Goal: Transaction & Acquisition: Obtain resource

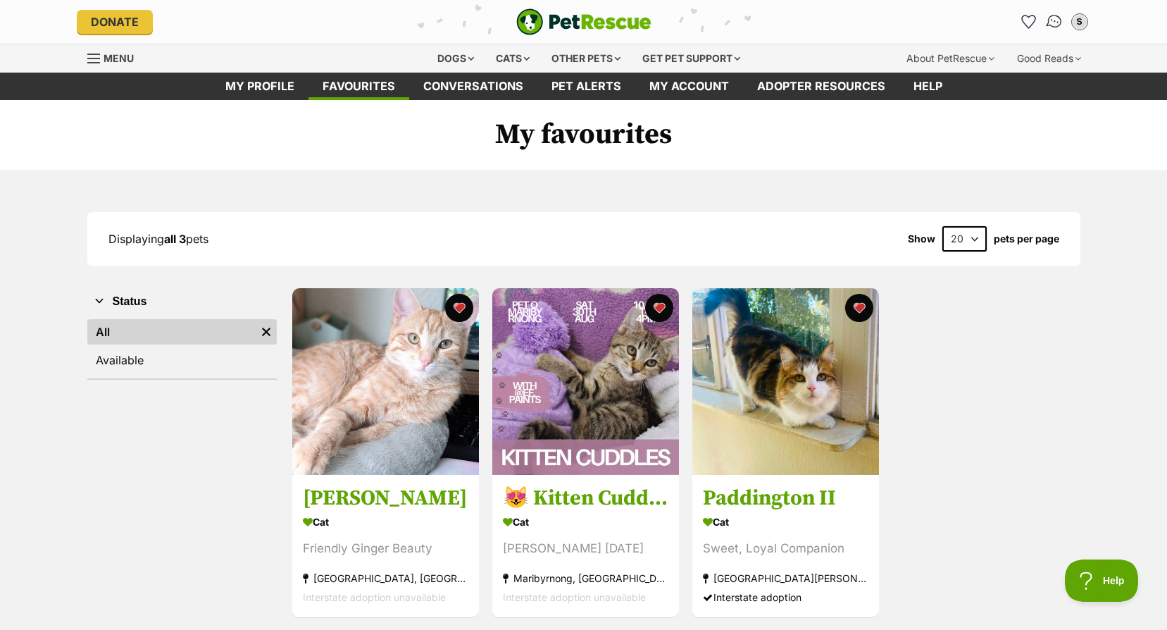
click at [1057, 25] on img "Conversations" at bounding box center [1054, 22] width 19 height 18
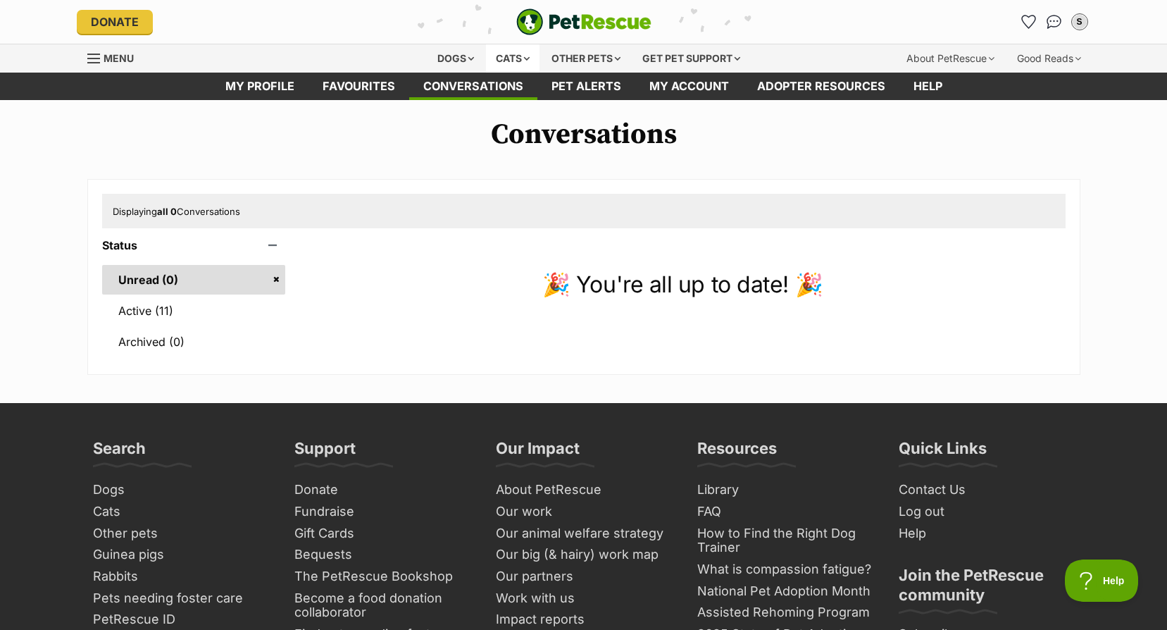
click at [496, 49] on div "Cats" at bounding box center [513, 58] width 54 height 28
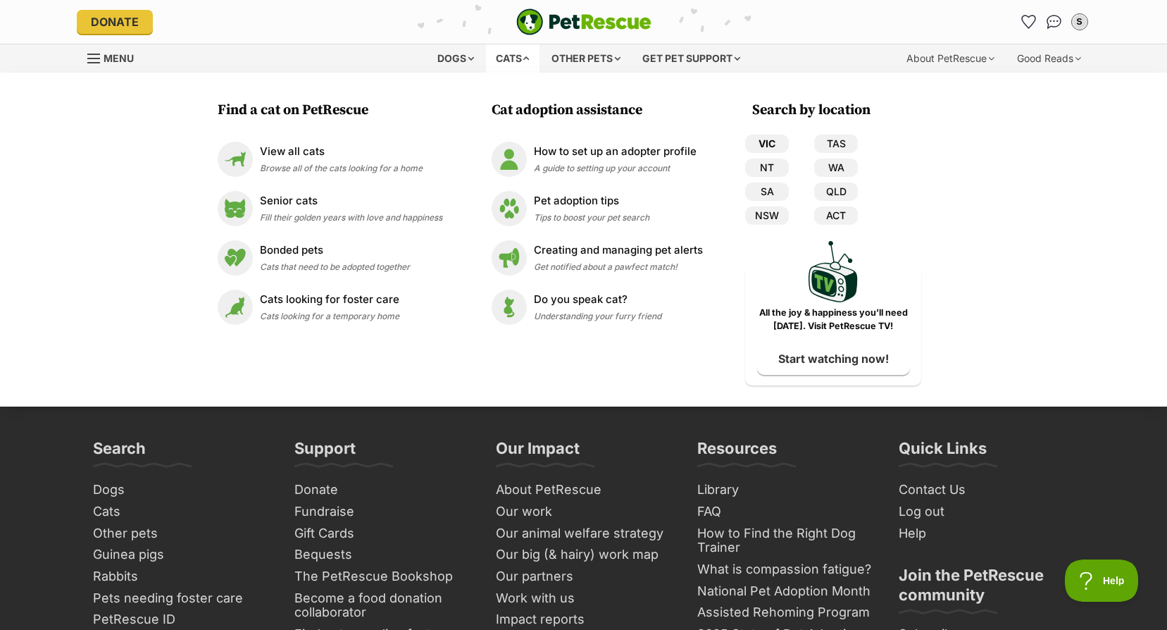
click at [765, 139] on link "VIC" at bounding box center [767, 144] width 44 height 18
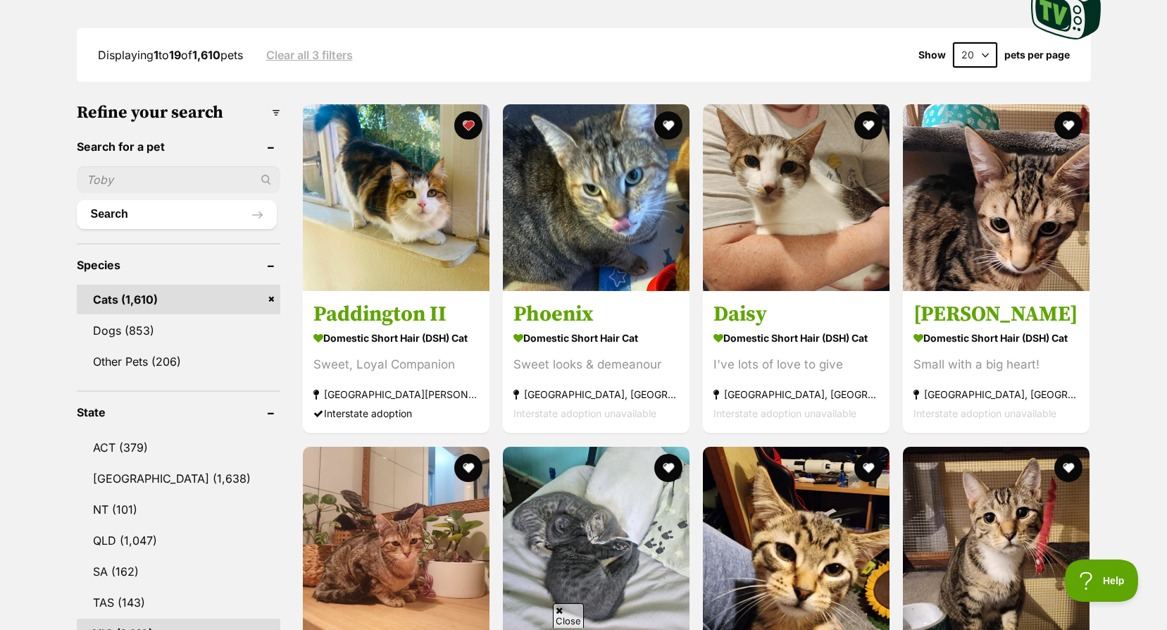
scroll to position [704, 0]
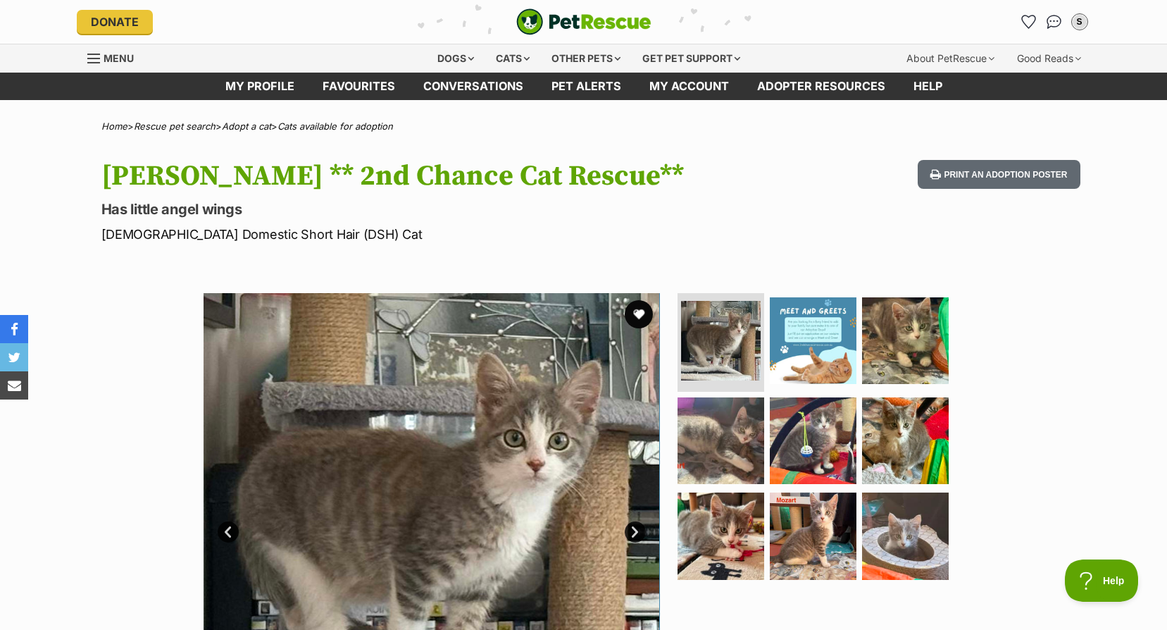
scroll to position [211, 0]
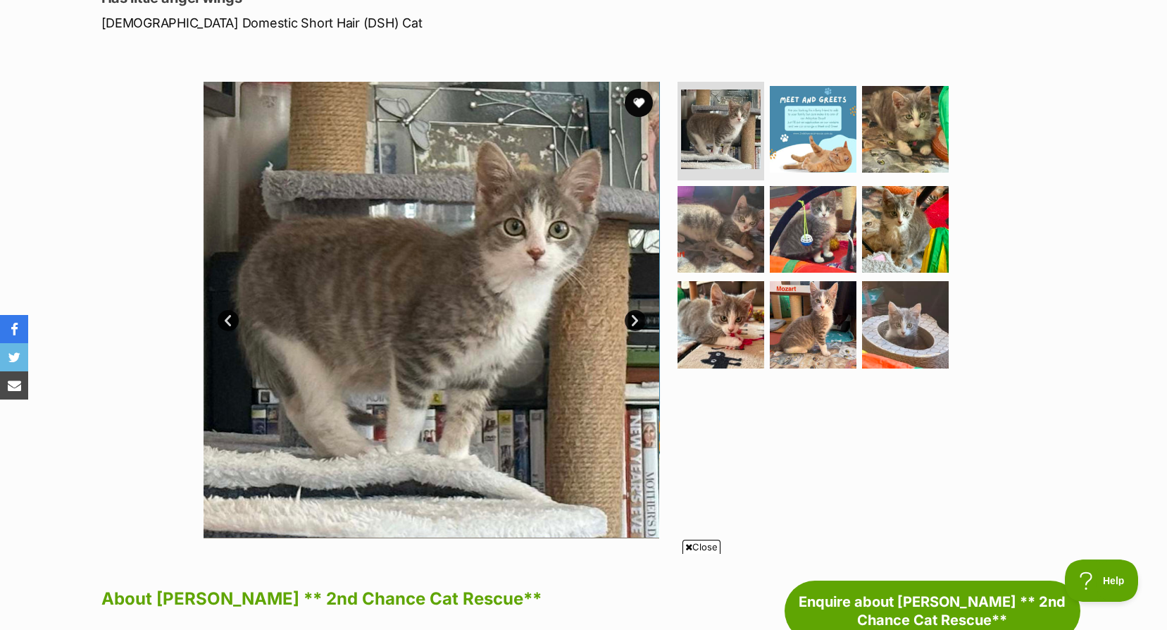
click at [631, 321] on link "Next" at bounding box center [635, 320] width 21 height 21
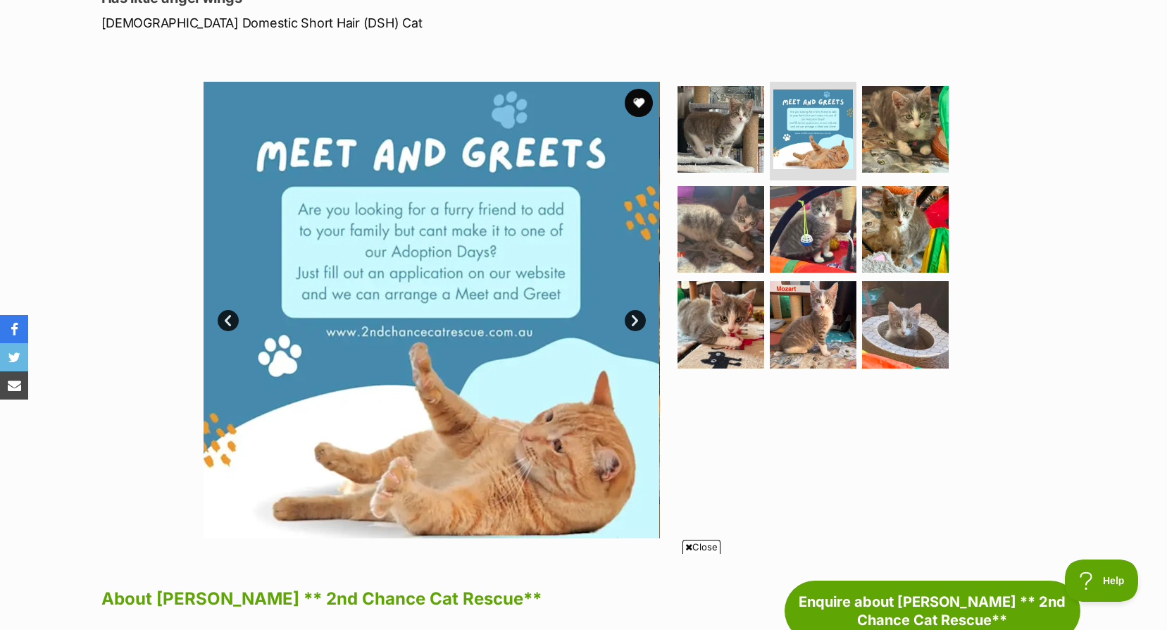
click at [631, 321] on link "Next" at bounding box center [635, 320] width 21 height 21
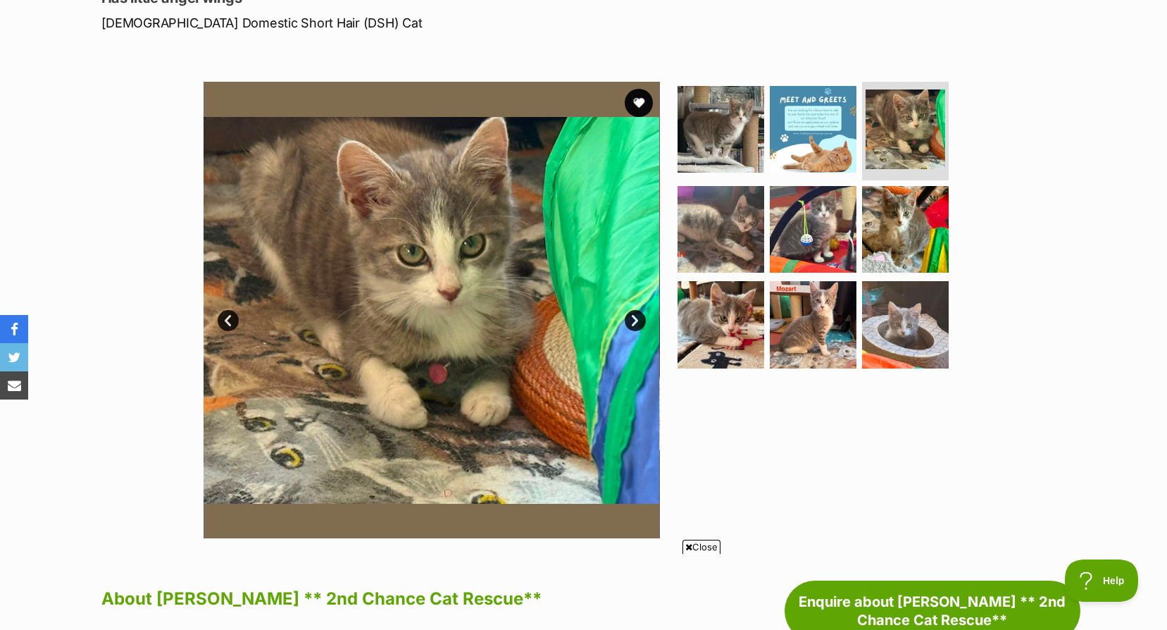
click at [631, 321] on link "Next" at bounding box center [635, 320] width 21 height 21
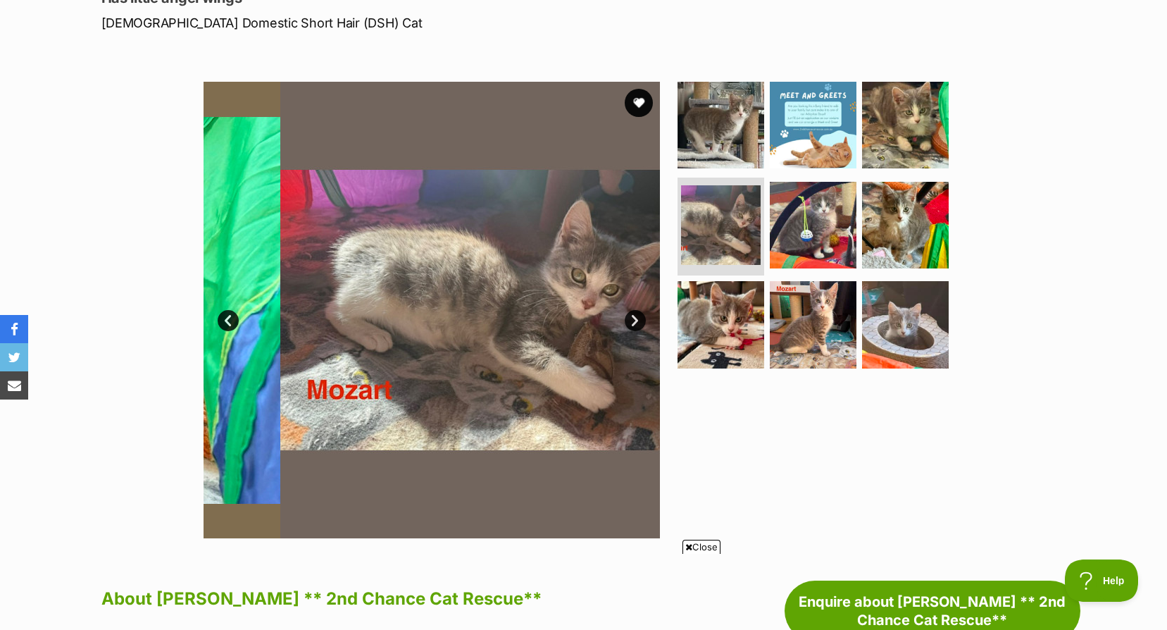
scroll to position [0, 0]
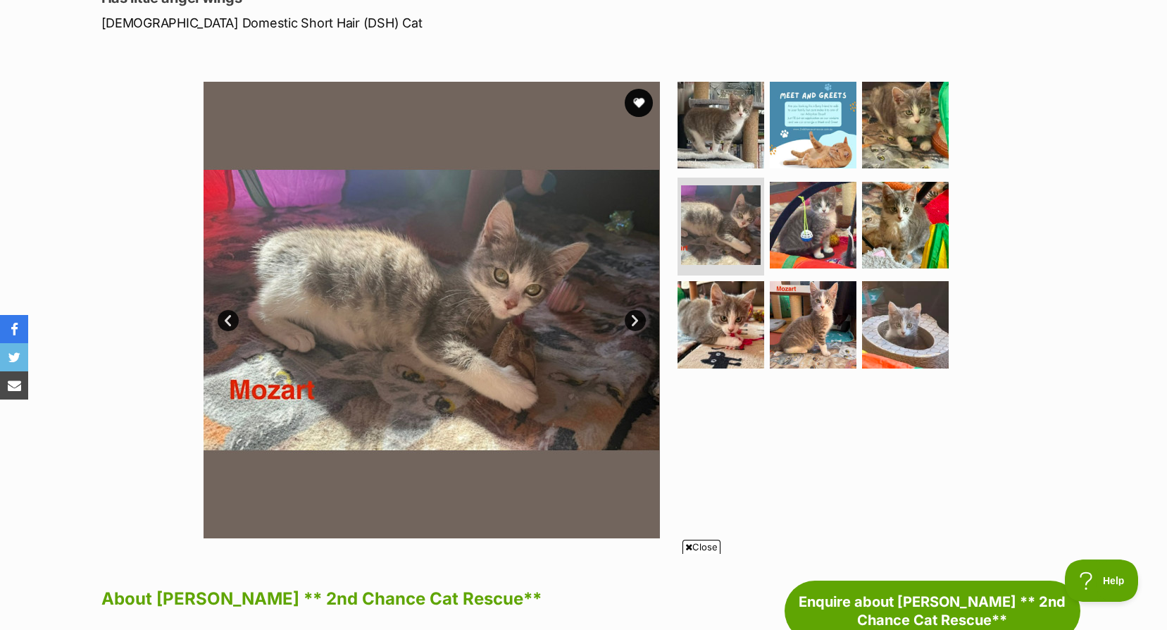
click at [631, 321] on link "Next" at bounding box center [635, 320] width 21 height 21
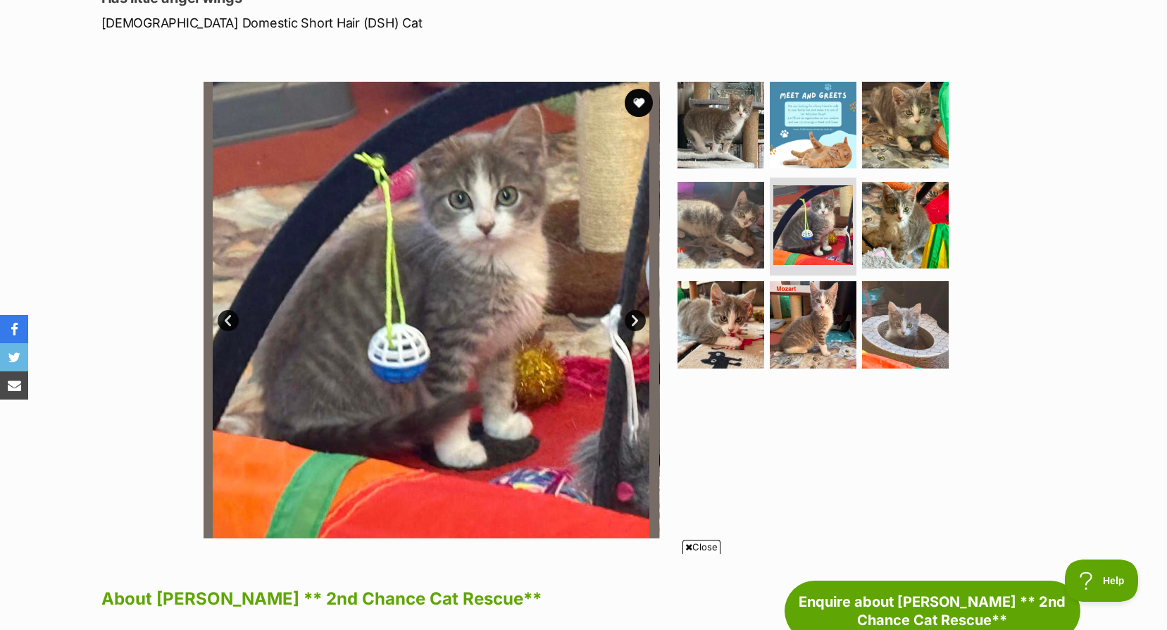
click at [631, 321] on link "Next" at bounding box center [635, 320] width 21 height 21
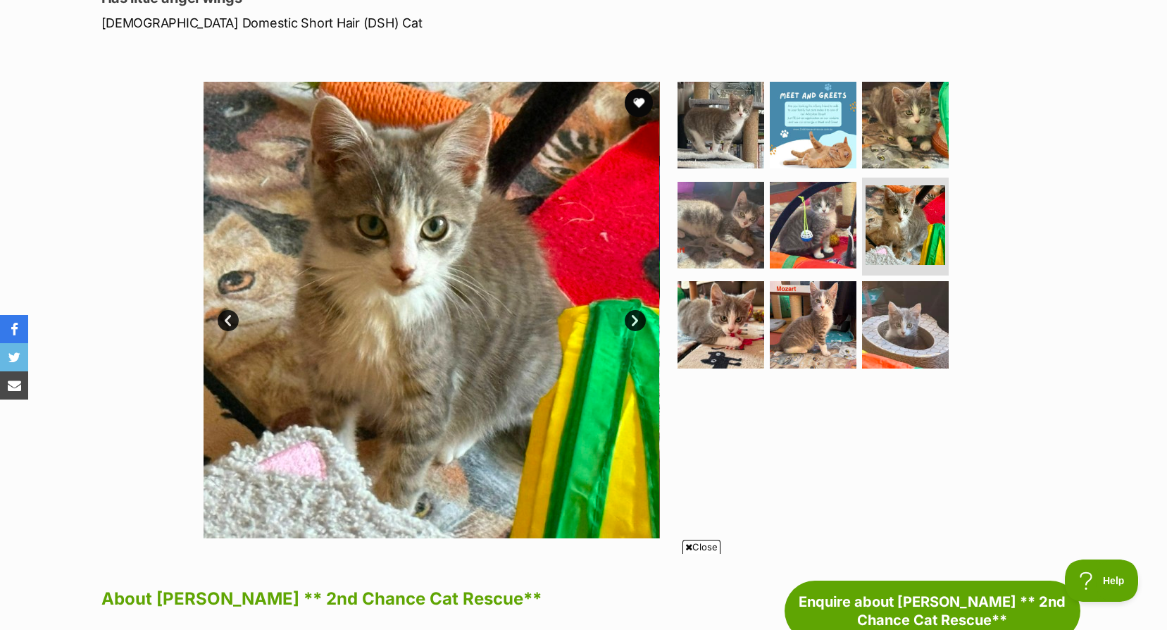
click at [631, 321] on link "Next" at bounding box center [635, 320] width 21 height 21
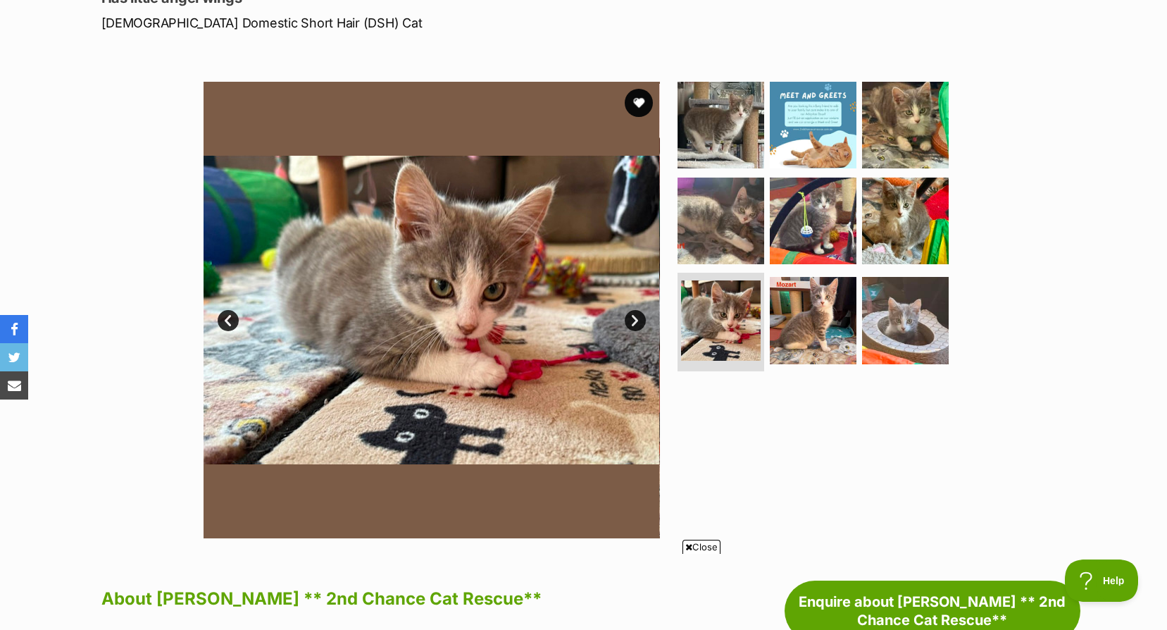
click at [631, 321] on link "Next" at bounding box center [635, 320] width 21 height 21
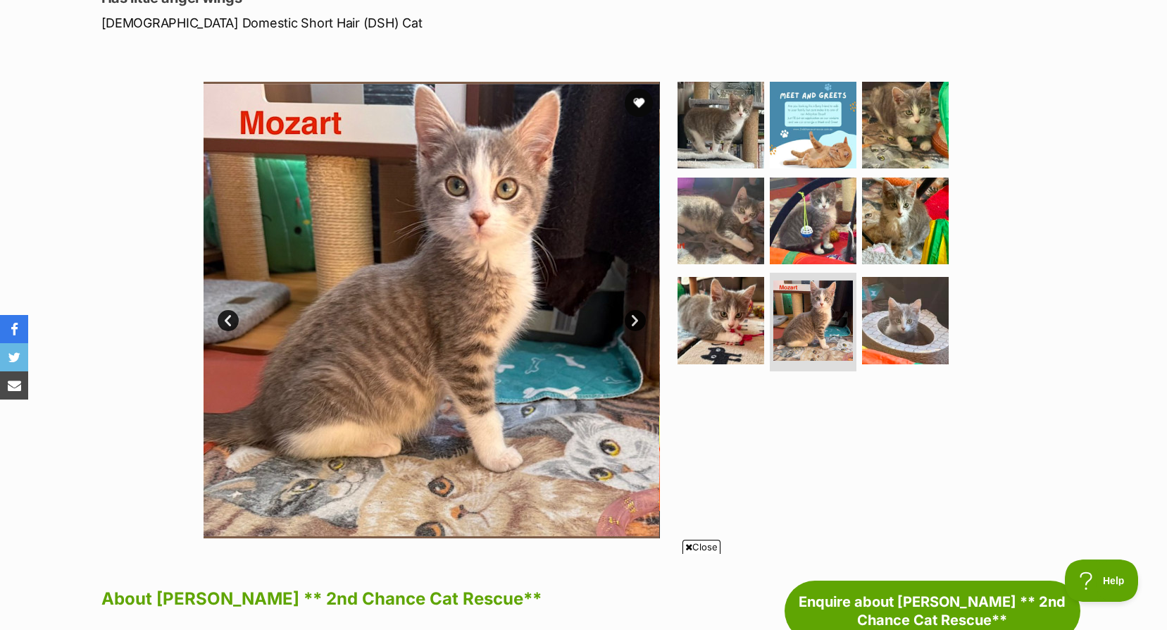
click at [631, 321] on link "Next" at bounding box center [635, 320] width 21 height 21
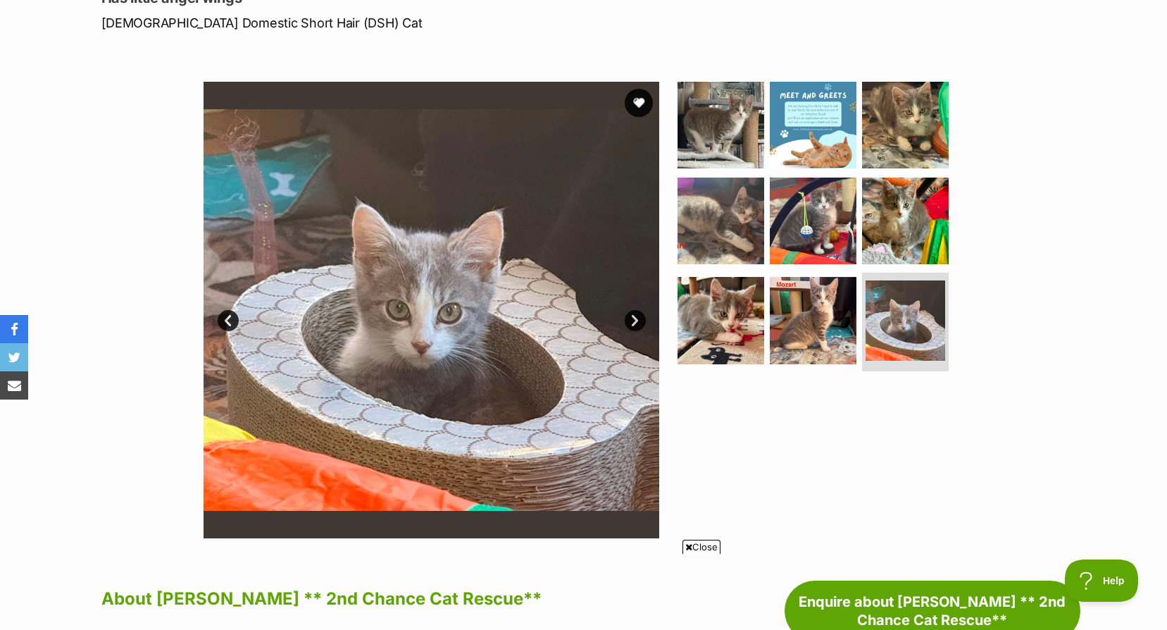
scroll to position [493, 0]
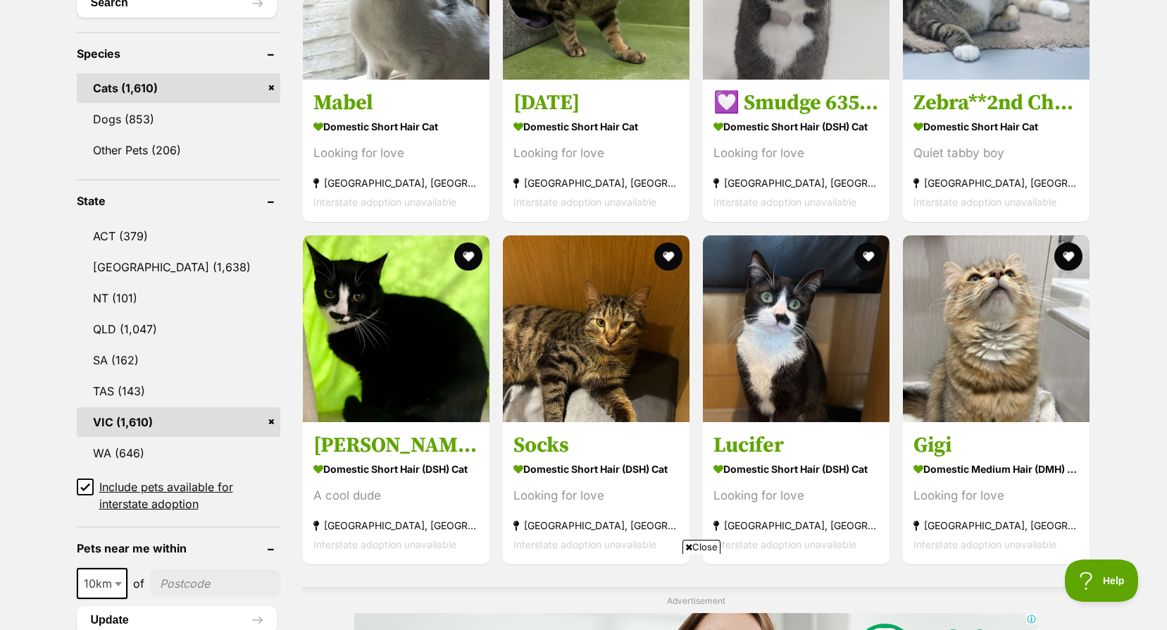
scroll to position [634, 0]
